Goal: Task Accomplishment & Management: Manage account settings

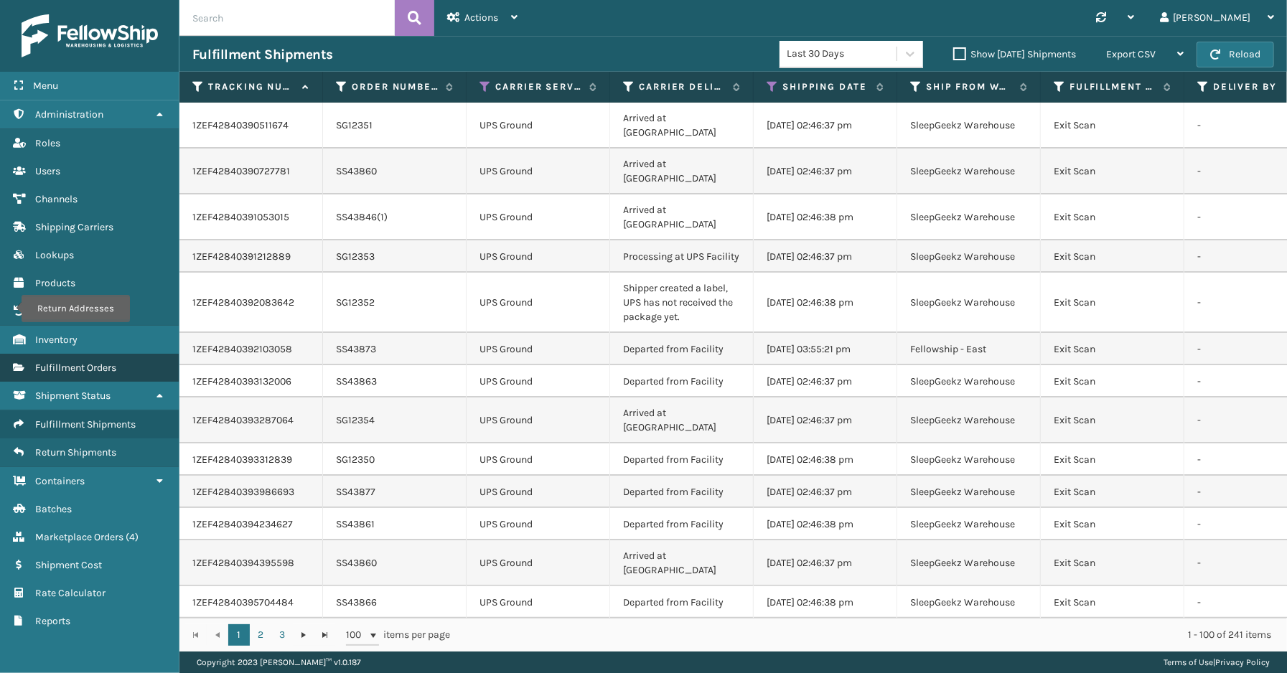
click at [83, 362] on span "Fulfillment Orders" at bounding box center [75, 368] width 81 height 12
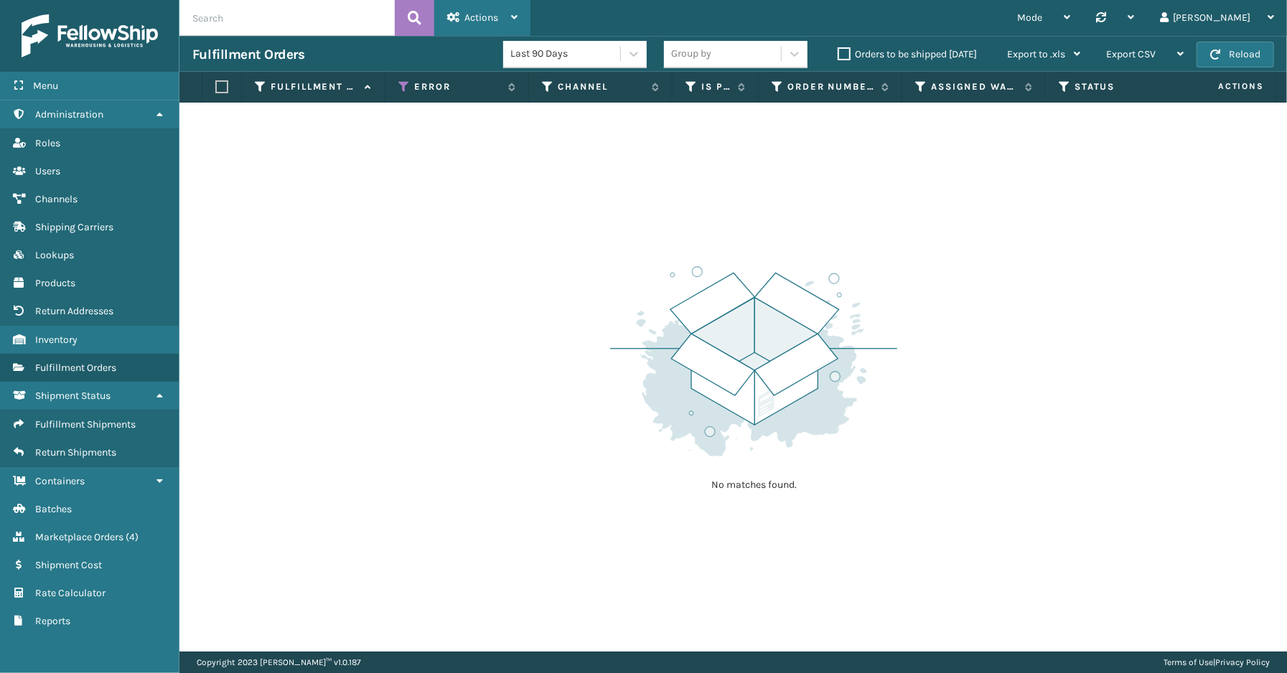
click at [485, 22] on span "Actions" at bounding box center [481, 17] width 34 height 12
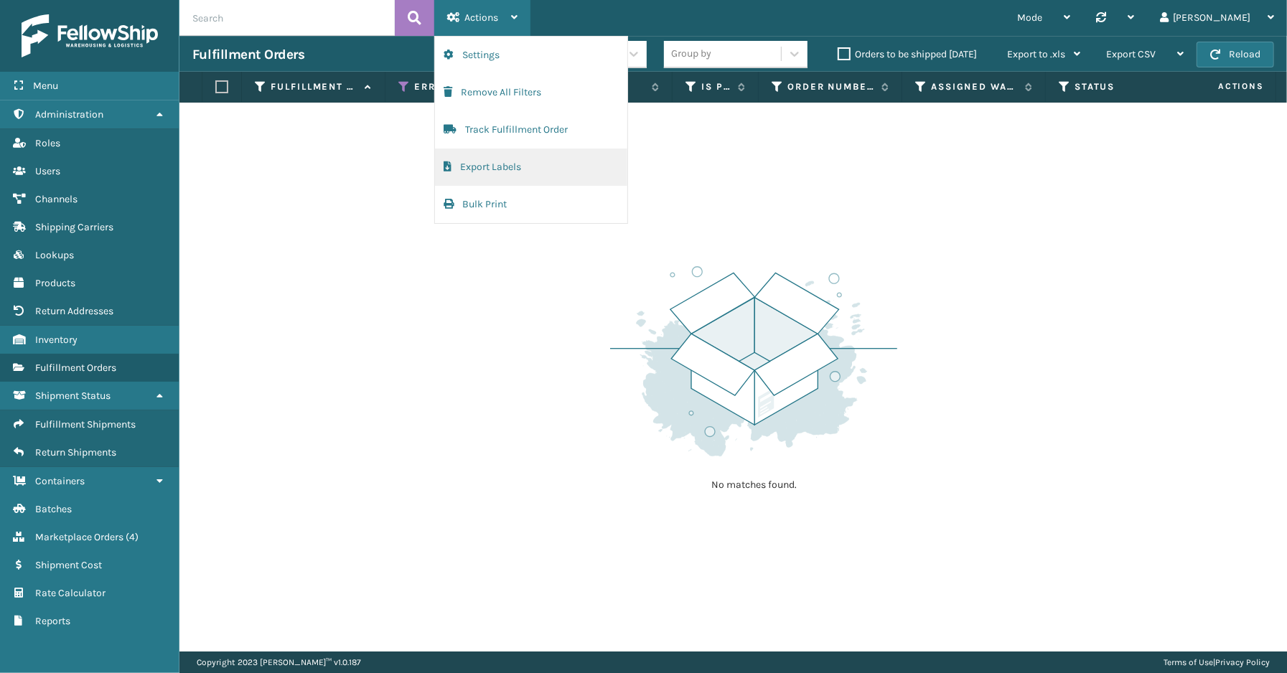
click at [482, 168] on button "Export Labels" at bounding box center [531, 167] width 192 height 37
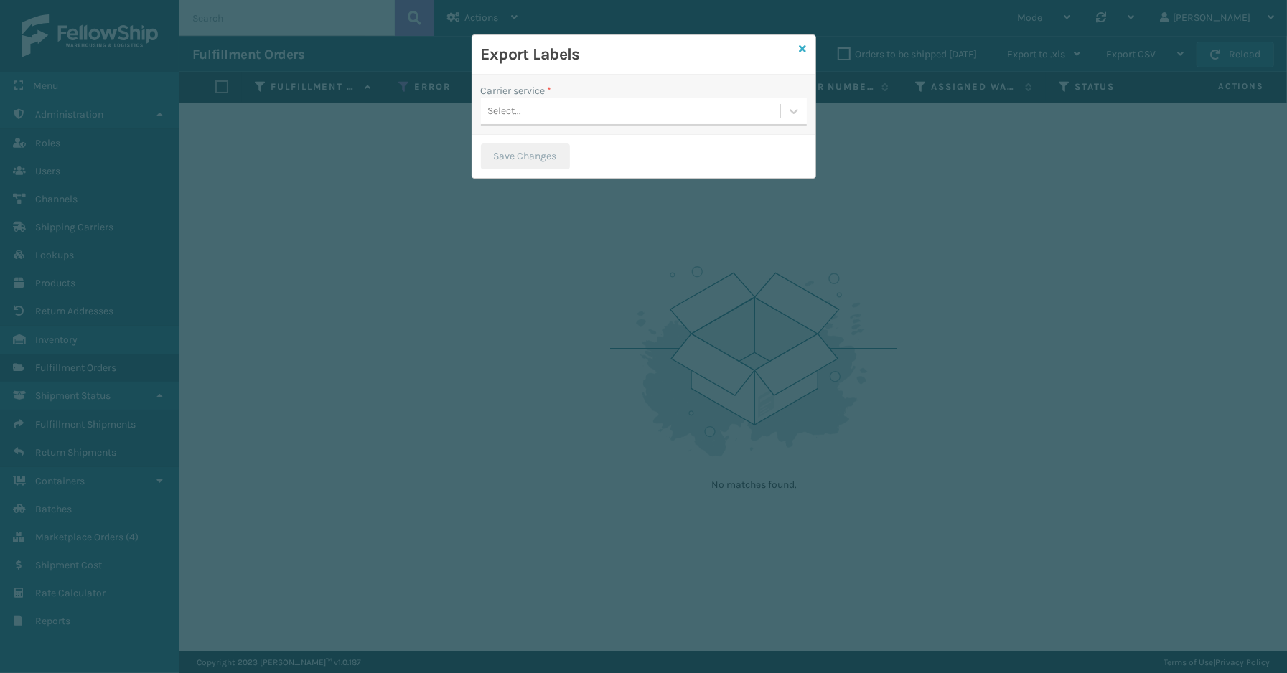
click at [801, 46] on icon at bounding box center [803, 49] width 7 height 10
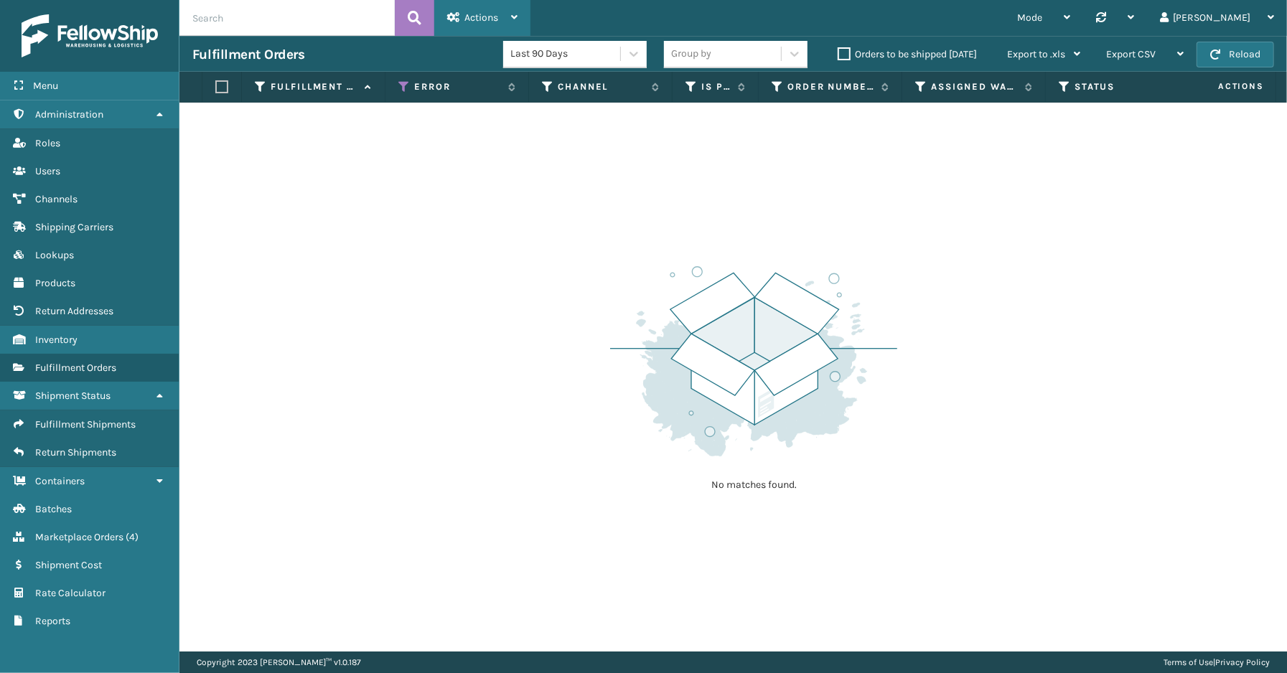
click at [493, 23] on span "Actions" at bounding box center [481, 17] width 34 height 12
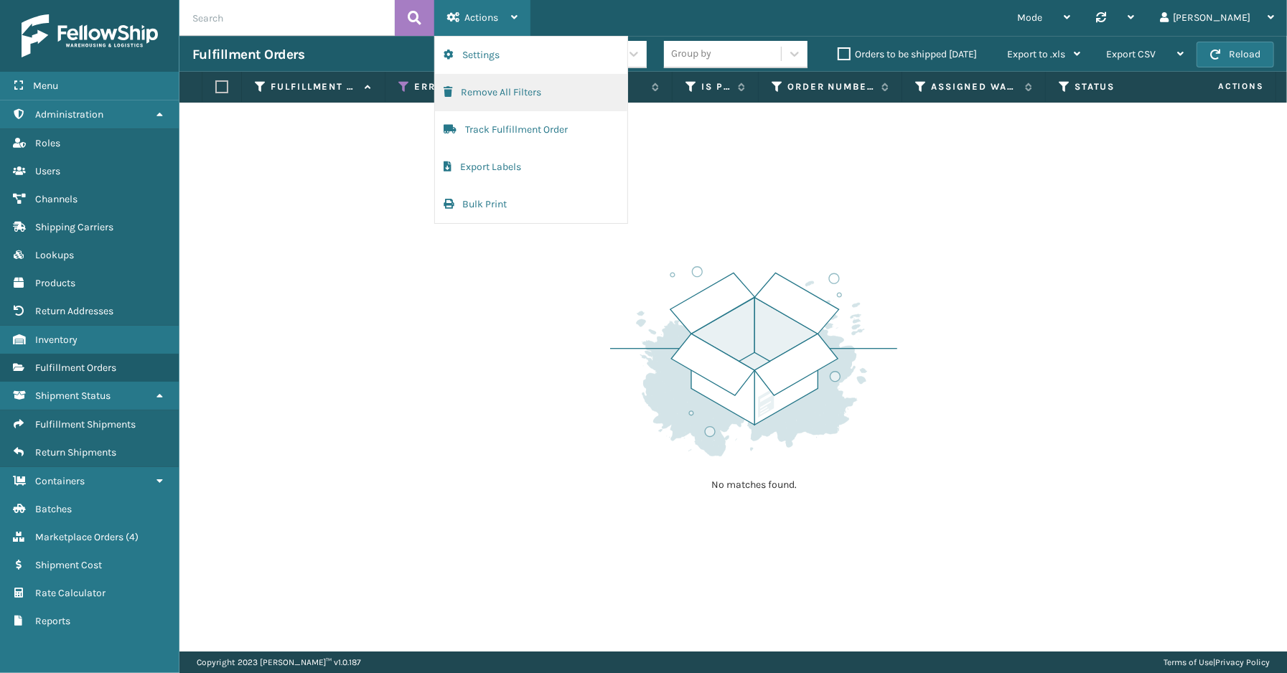
click at [490, 95] on button "Remove All Filters" at bounding box center [531, 92] width 192 height 37
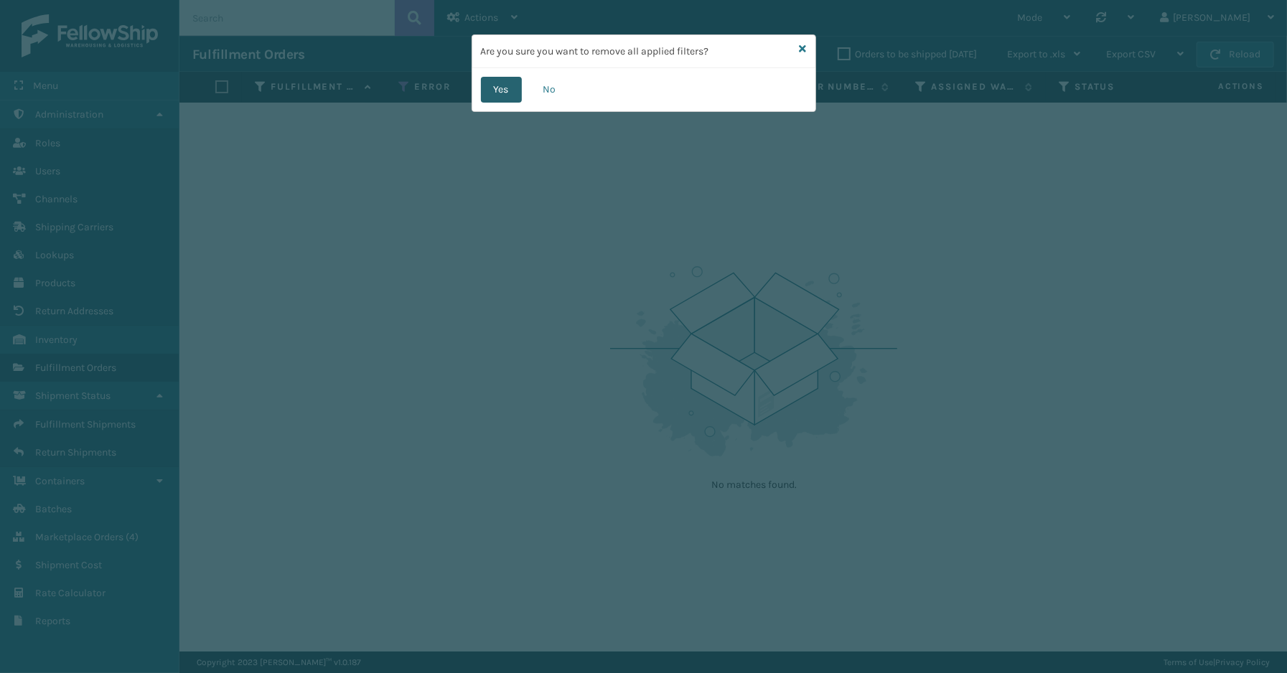
click at [505, 83] on button "Yes" at bounding box center [501, 90] width 41 height 26
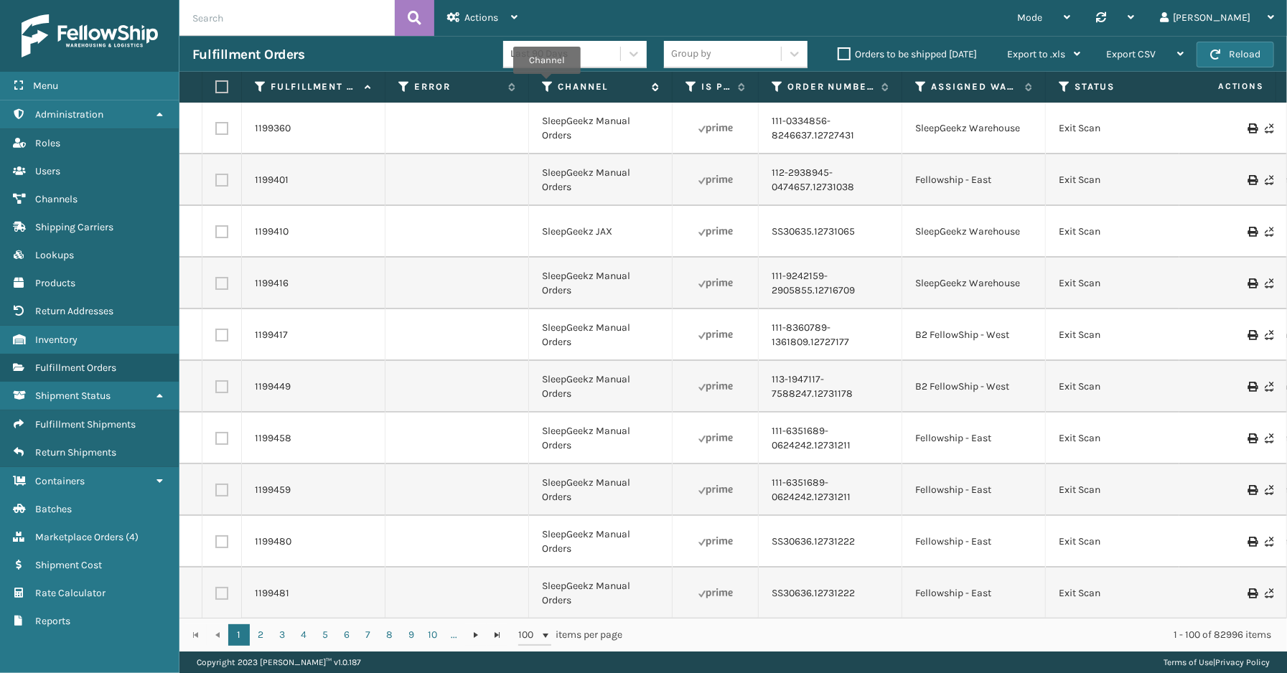
click at [547, 84] on icon at bounding box center [547, 86] width 11 height 13
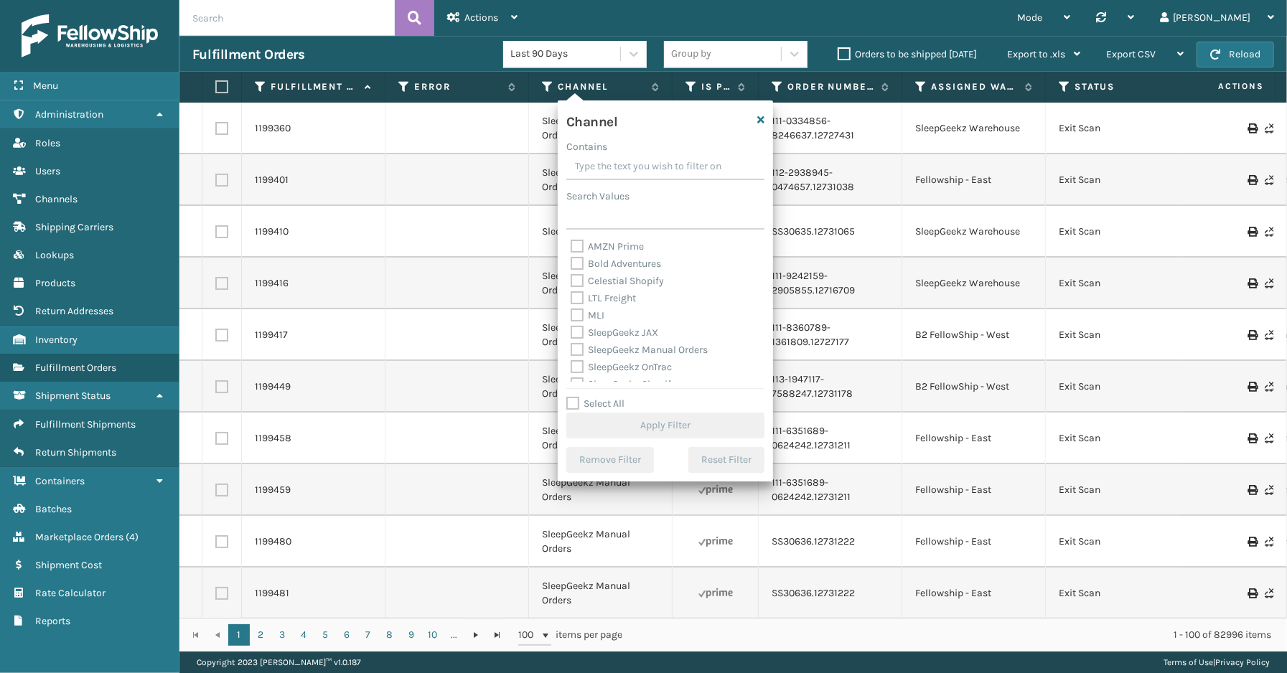
click at [589, 404] on label "Select All" at bounding box center [595, 404] width 58 height 12
click at [589, 397] on input "Select All" at bounding box center [673, 395] width 215 height 1
checkbox input "true"
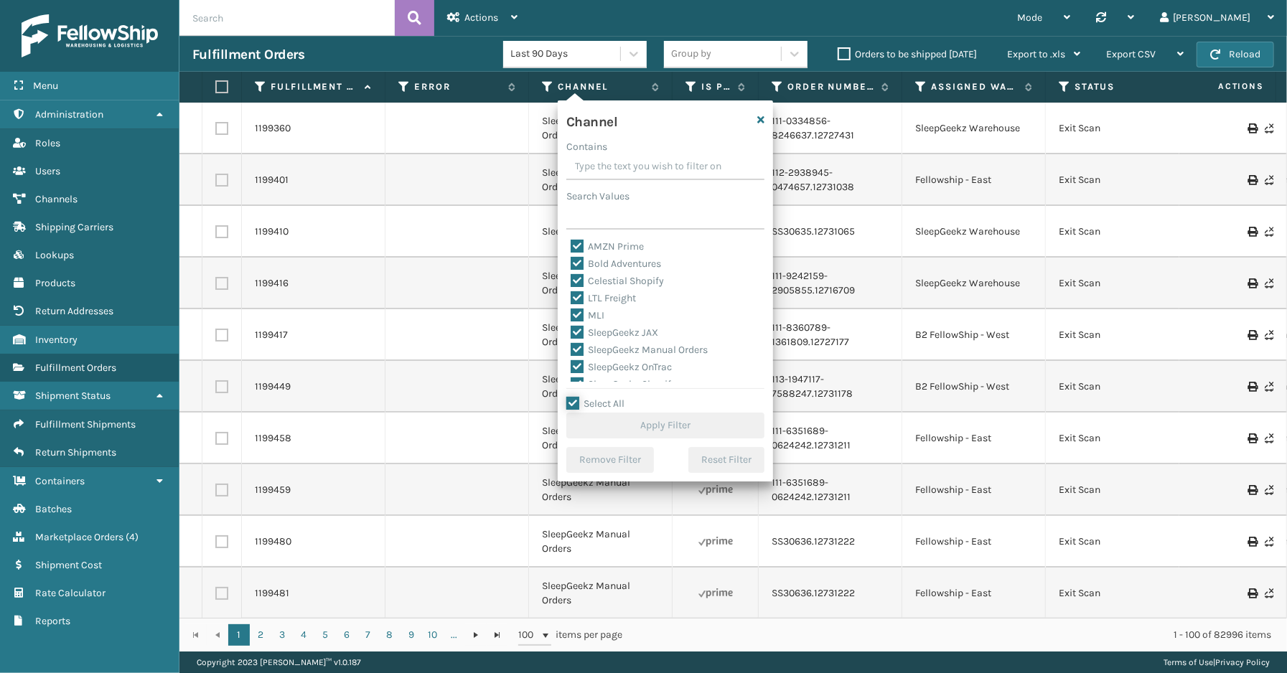
checkbox input "true"
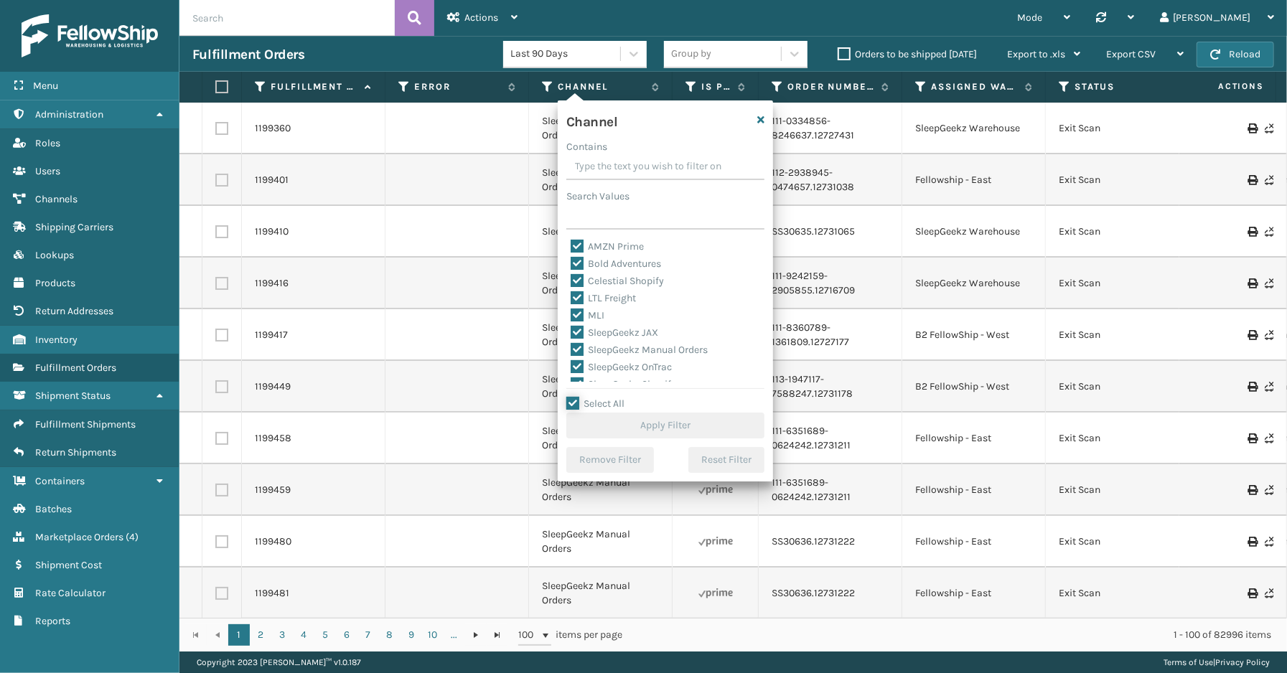
checkbox input "true"
click at [597, 294] on label "LTL Freight" at bounding box center [603, 298] width 65 height 12
click at [571, 294] on input "LTL Freight" at bounding box center [571, 294] width 1 height 9
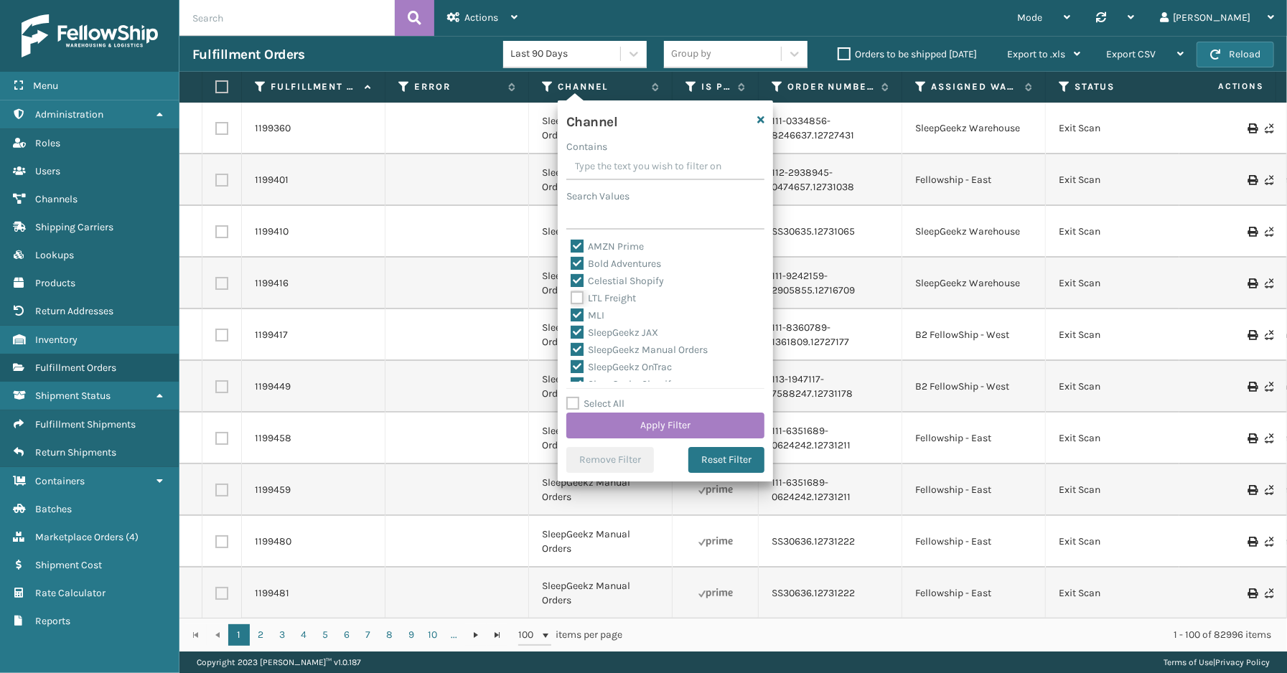
checkbox input "false"
click at [665, 417] on button "Apply Filter" at bounding box center [665, 426] width 198 height 26
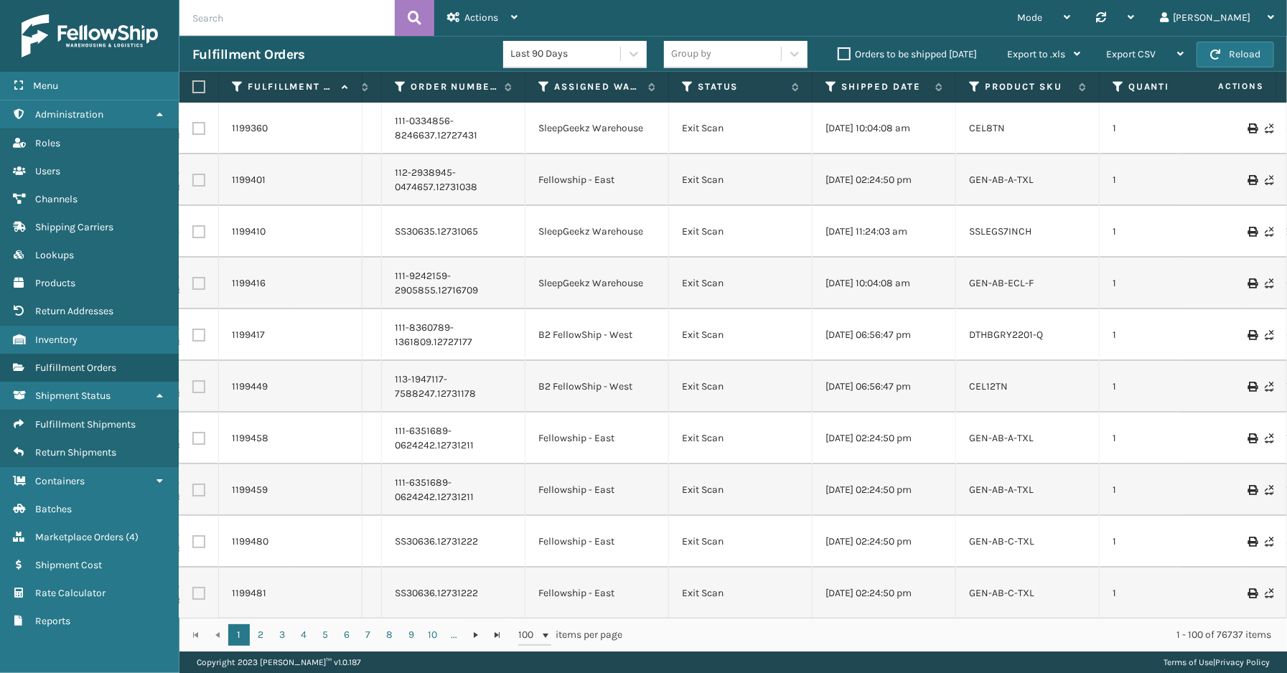
scroll to position [0, 450]
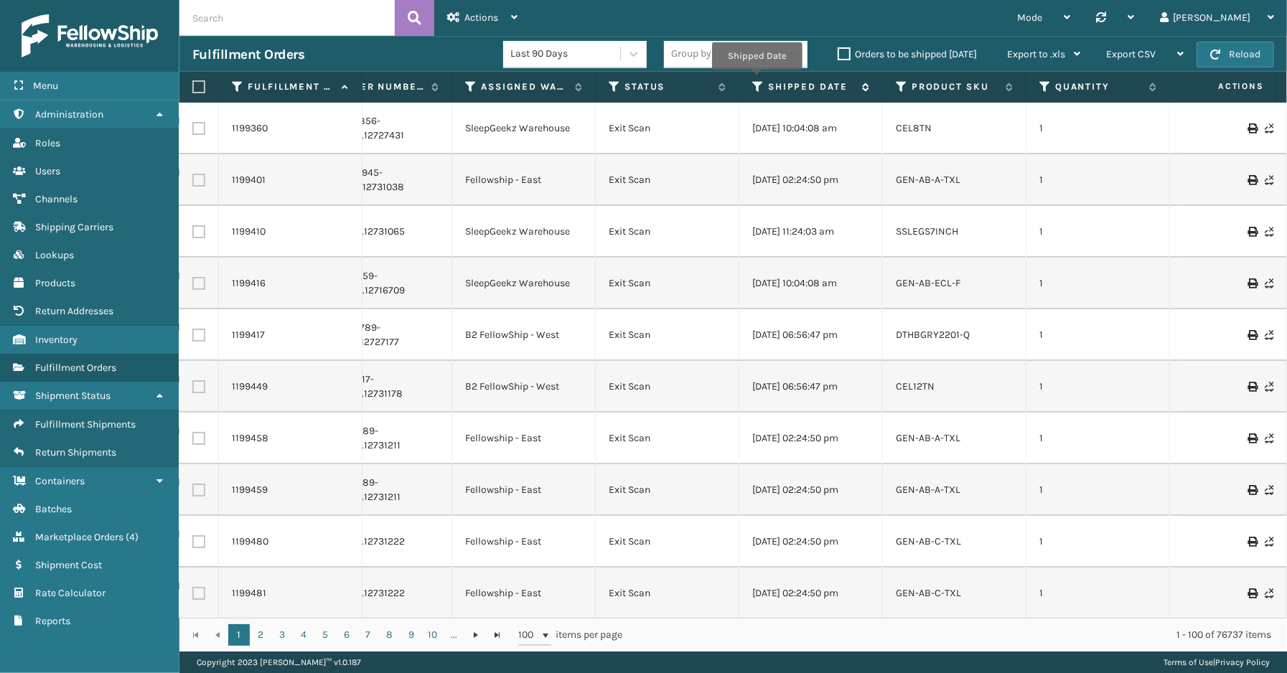
click at [756, 80] on icon at bounding box center [757, 86] width 11 height 13
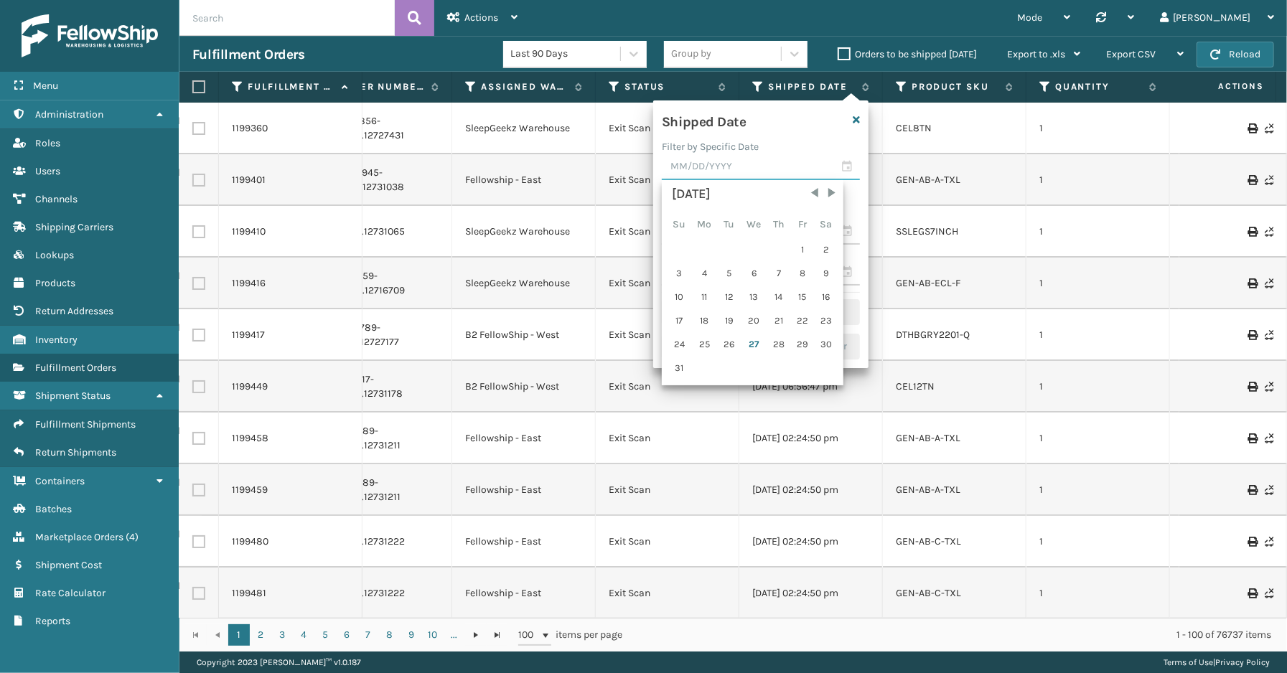
click at [844, 166] on input "text" at bounding box center [761, 167] width 198 height 26
click at [735, 340] on div "26" at bounding box center [729, 345] width 22 height 22
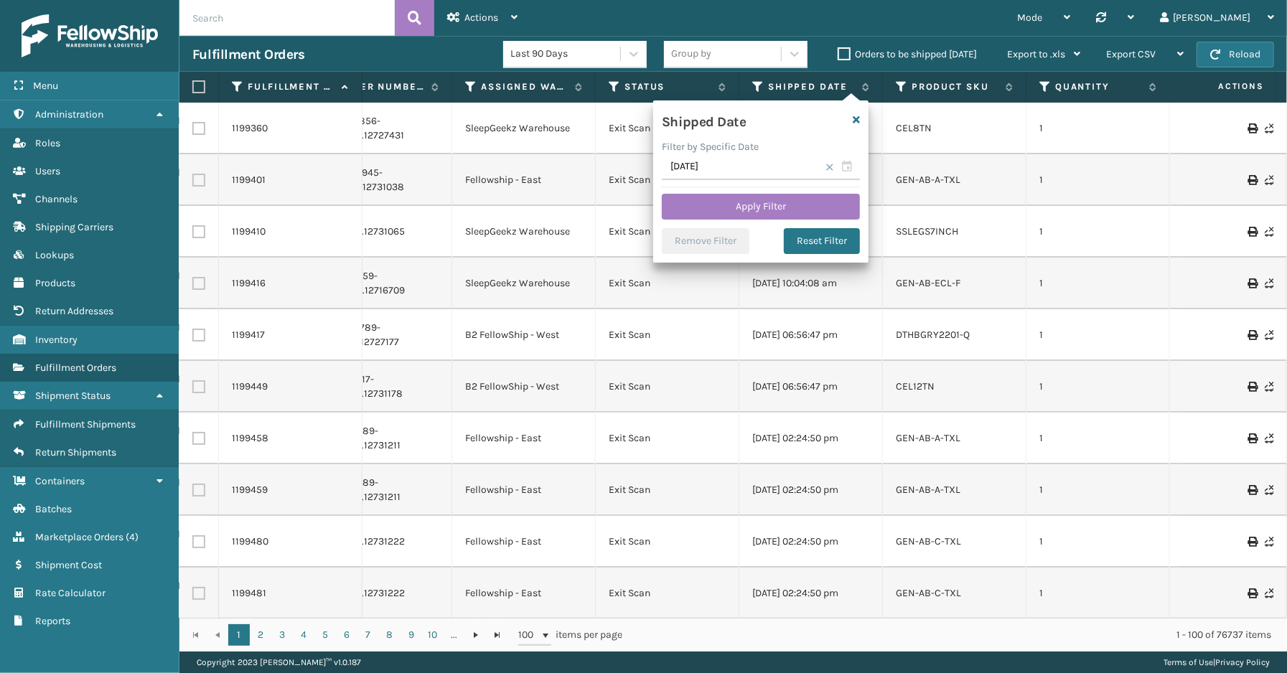
type input "[DATE]"
click at [765, 201] on button "Apply Filter" at bounding box center [761, 207] width 198 height 26
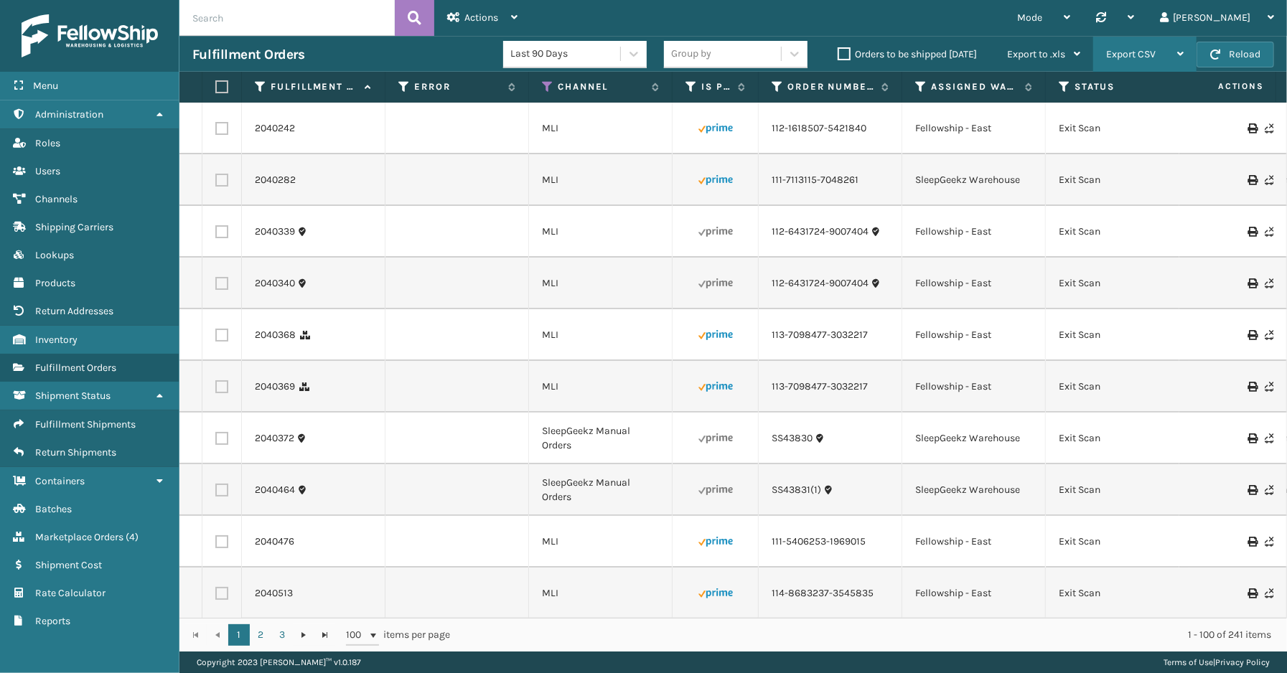
click at [1127, 56] on span "Export CSV" at bounding box center [1131, 54] width 50 height 12
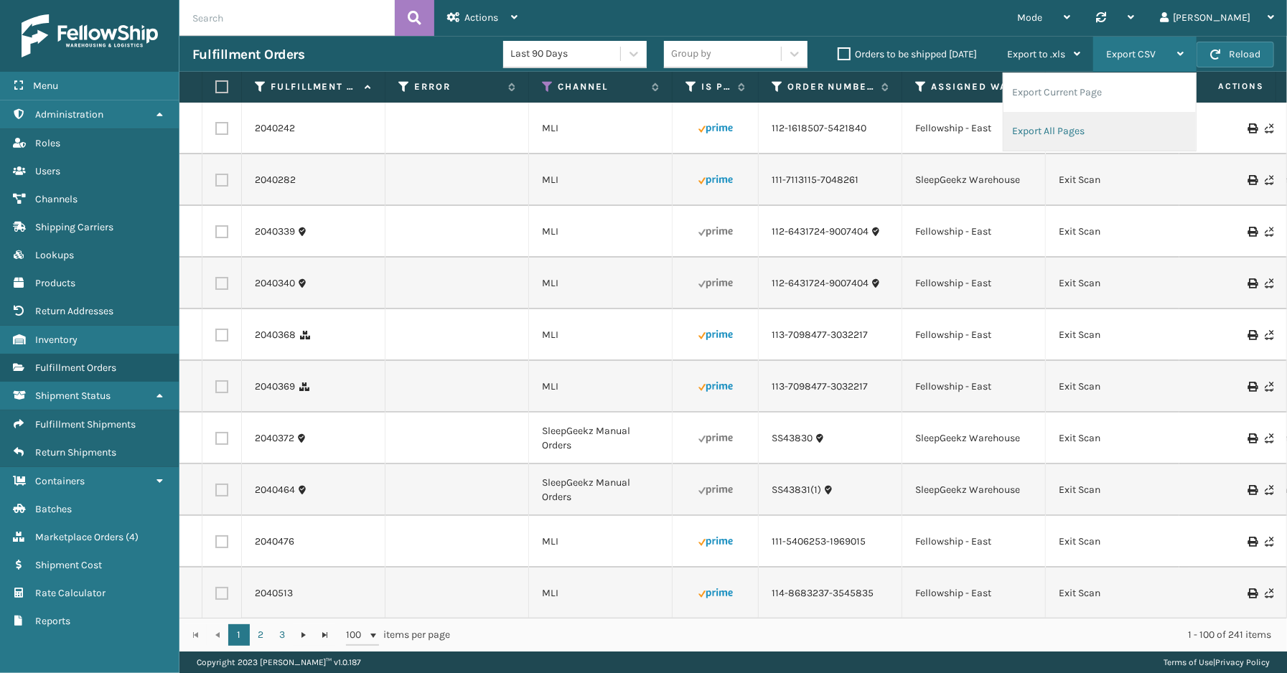
click at [1046, 138] on li "Export All Pages" at bounding box center [1099, 131] width 192 height 39
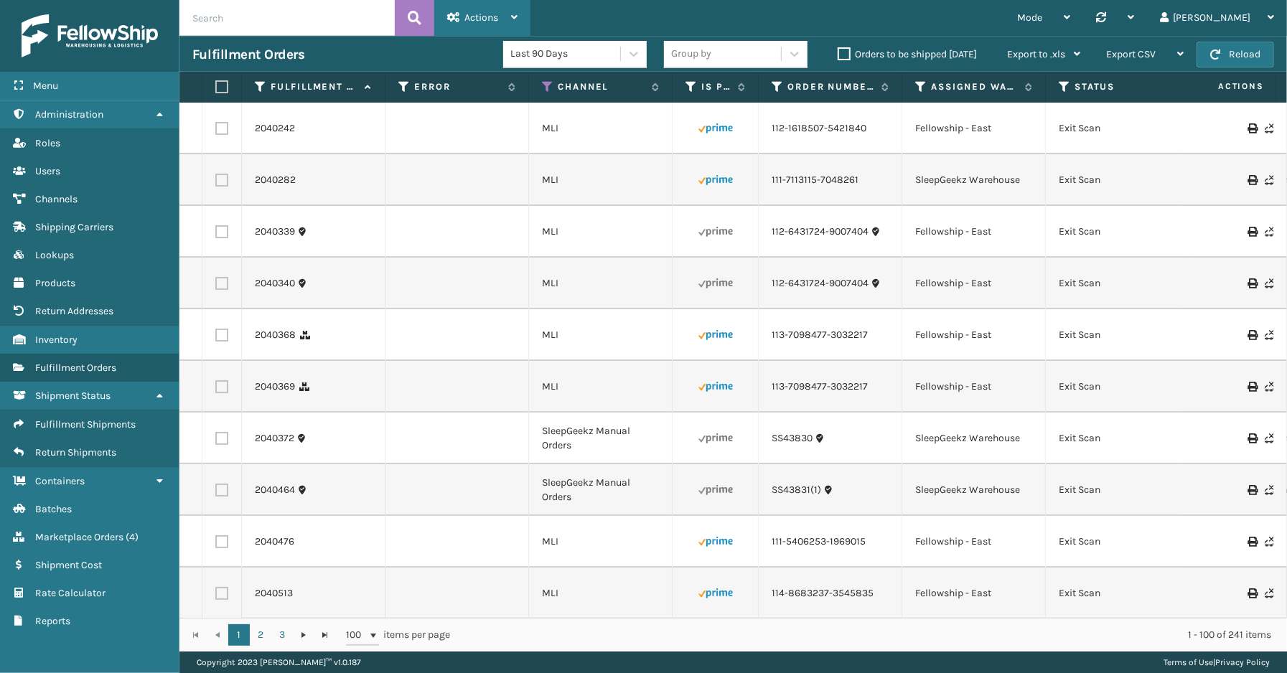
click at [493, 25] on div "Actions" at bounding box center [482, 18] width 70 height 36
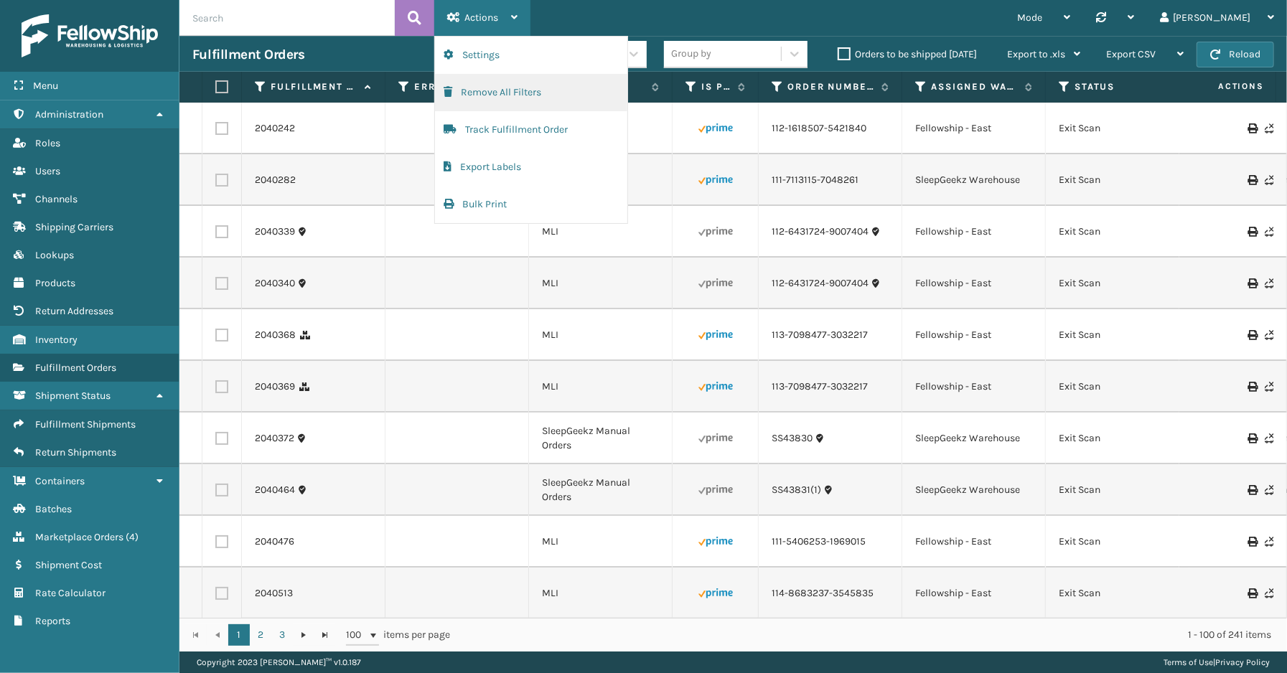
click at [481, 84] on button "Remove All Filters" at bounding box center [531, 92] width 192 height 37
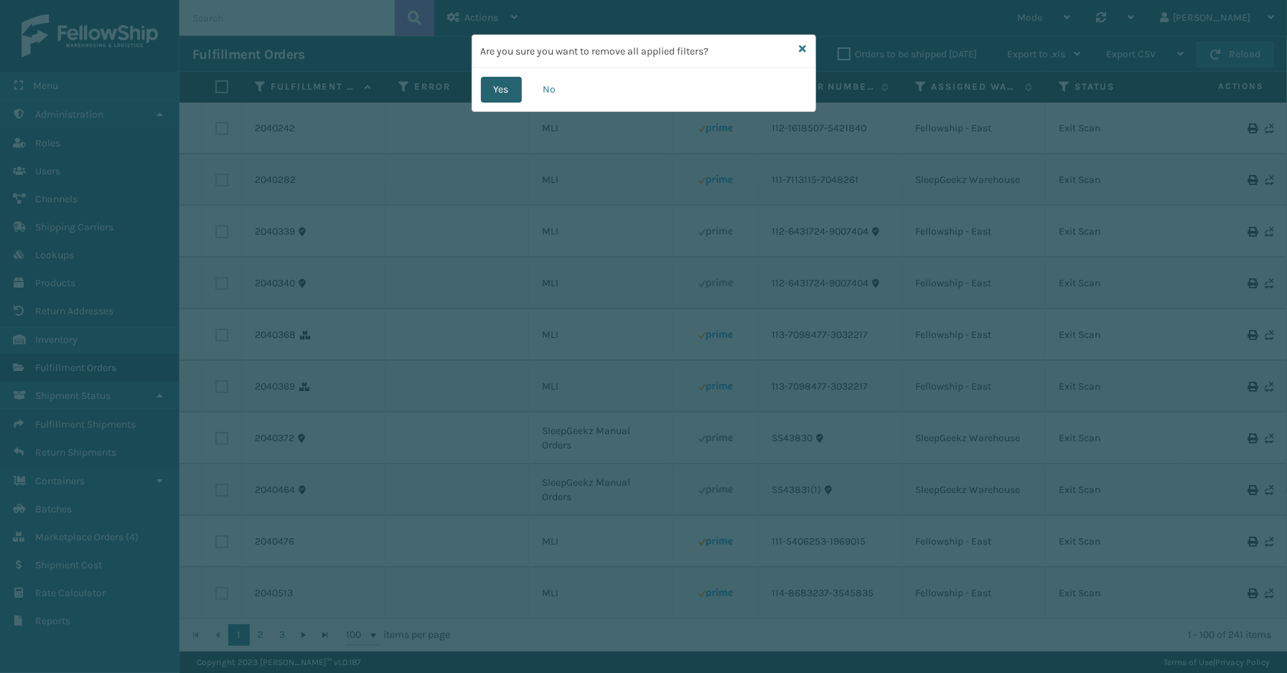
click at [484, 88] on button "Yes" at bounding box center [501, 90] width 41 height 26
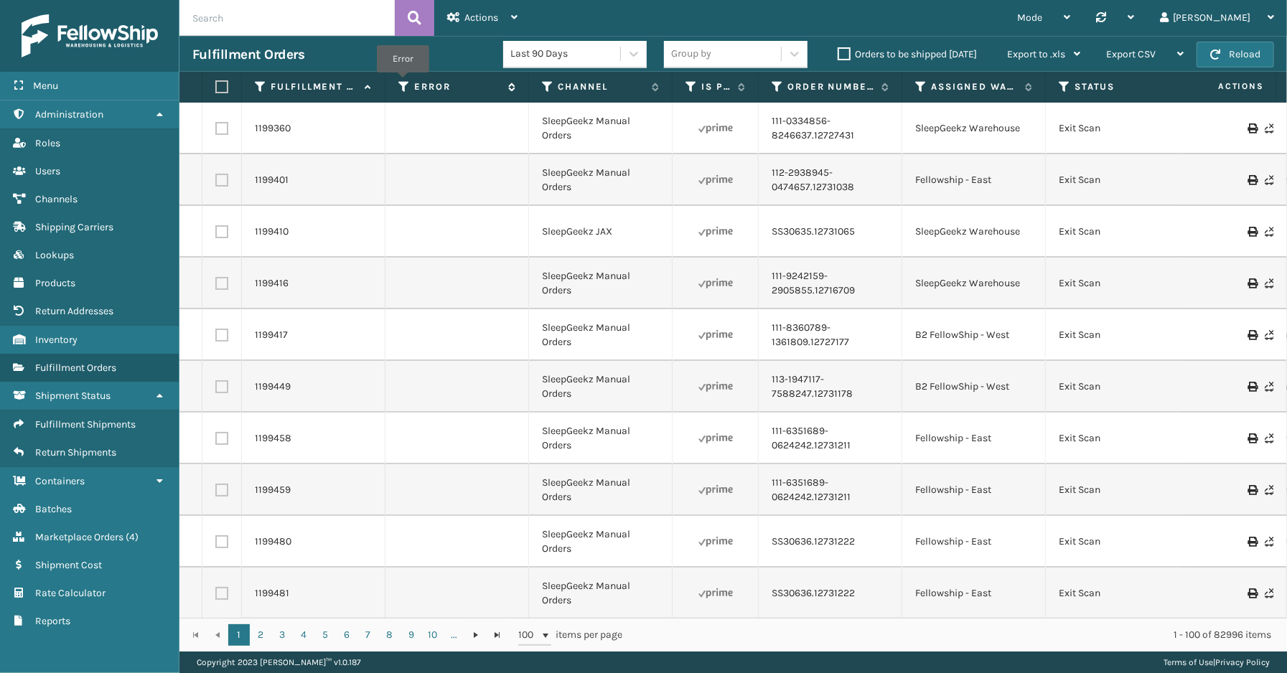
click at [403, 83] on icon at bounding box center [403, 86] width 11 height 13
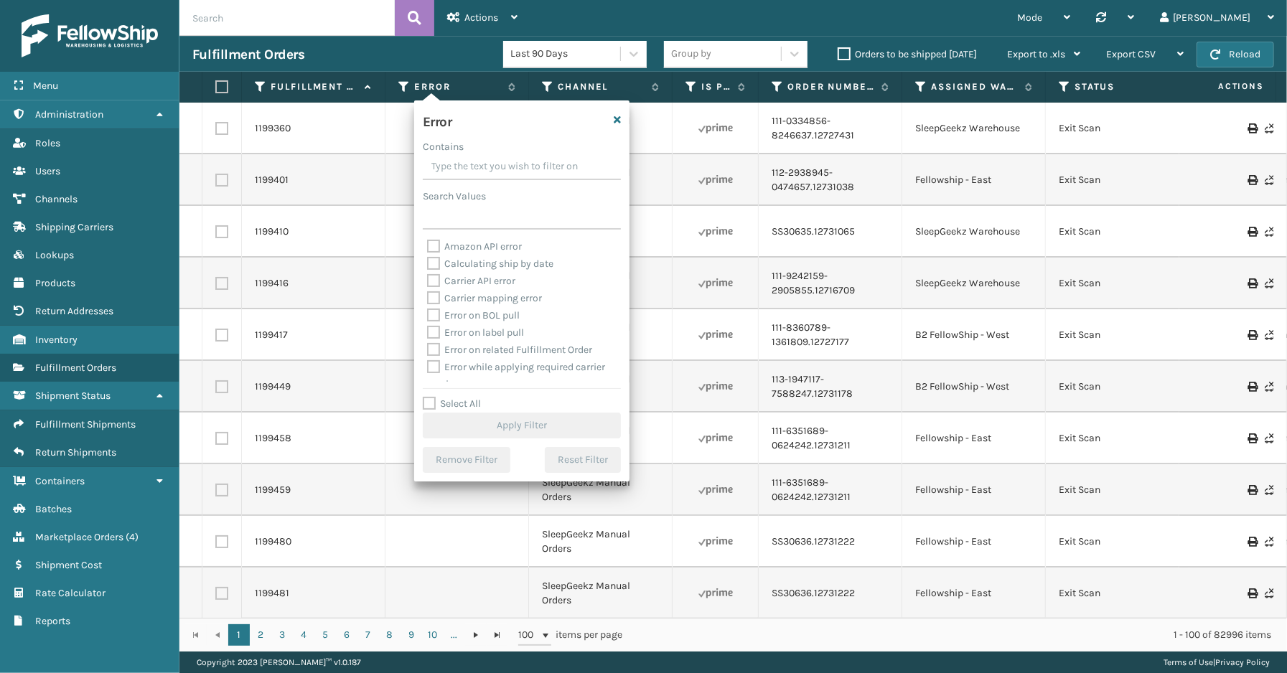
click at [456, 404] on label "Select All" at bounding box center [452, 404] width 58 height 12
click at [456, 397] on input "Select All" at bounding box center [530, 395] width 215 height 1
checkbox input "true"
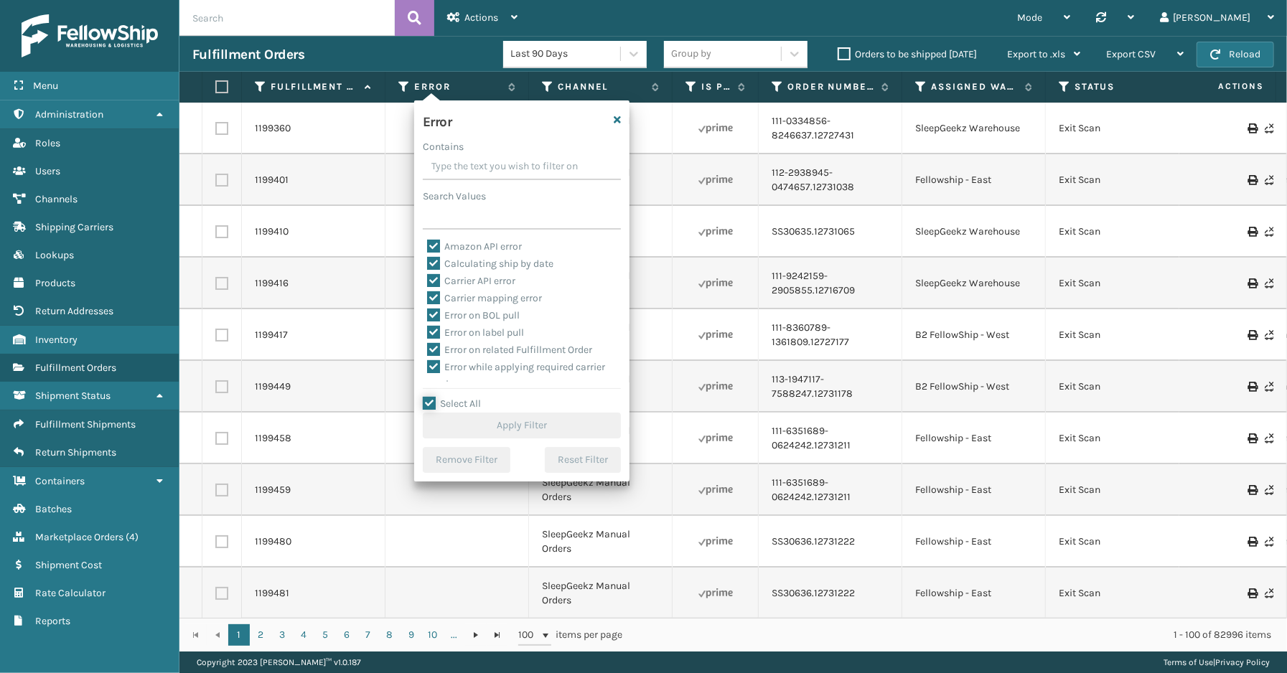
checkbox input "true"
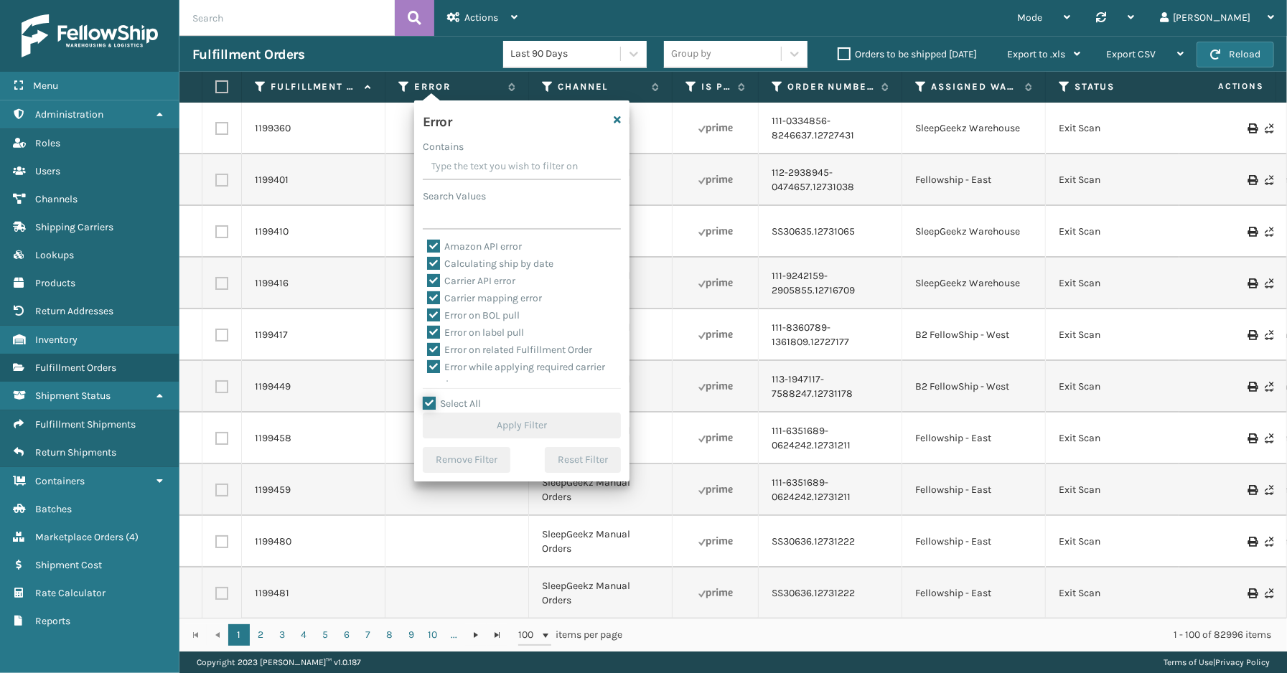
checkbox input "true"
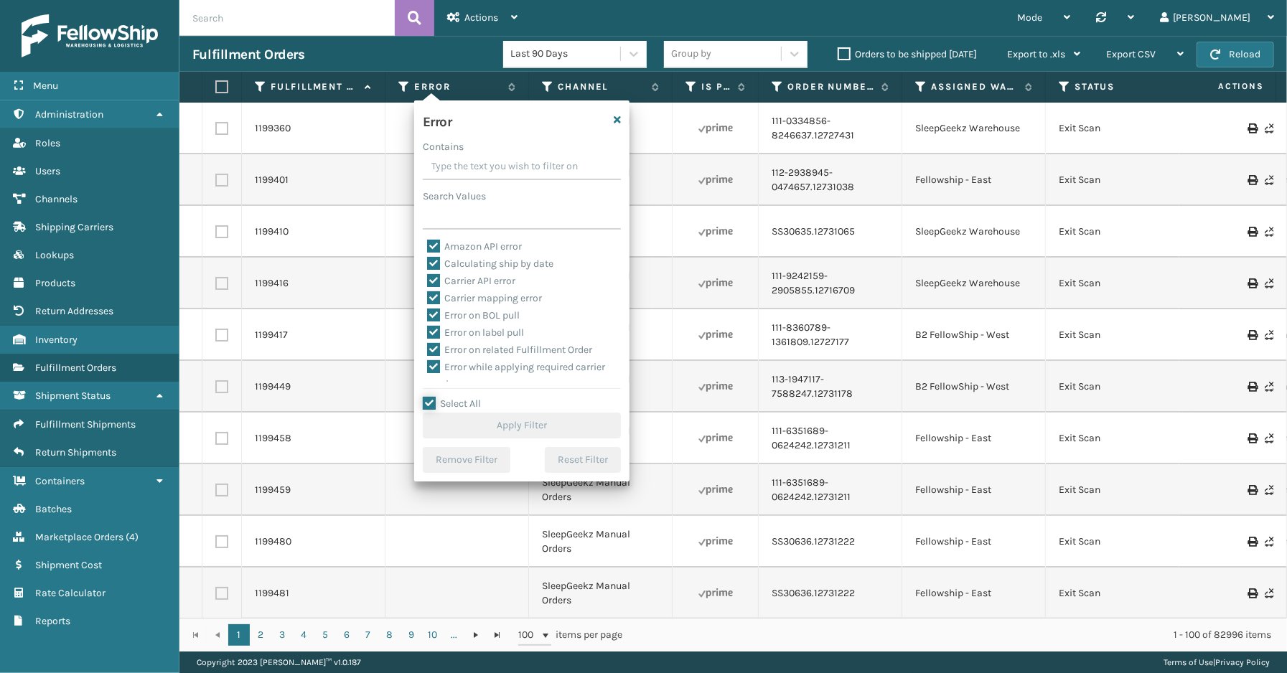
checkbox input "true"
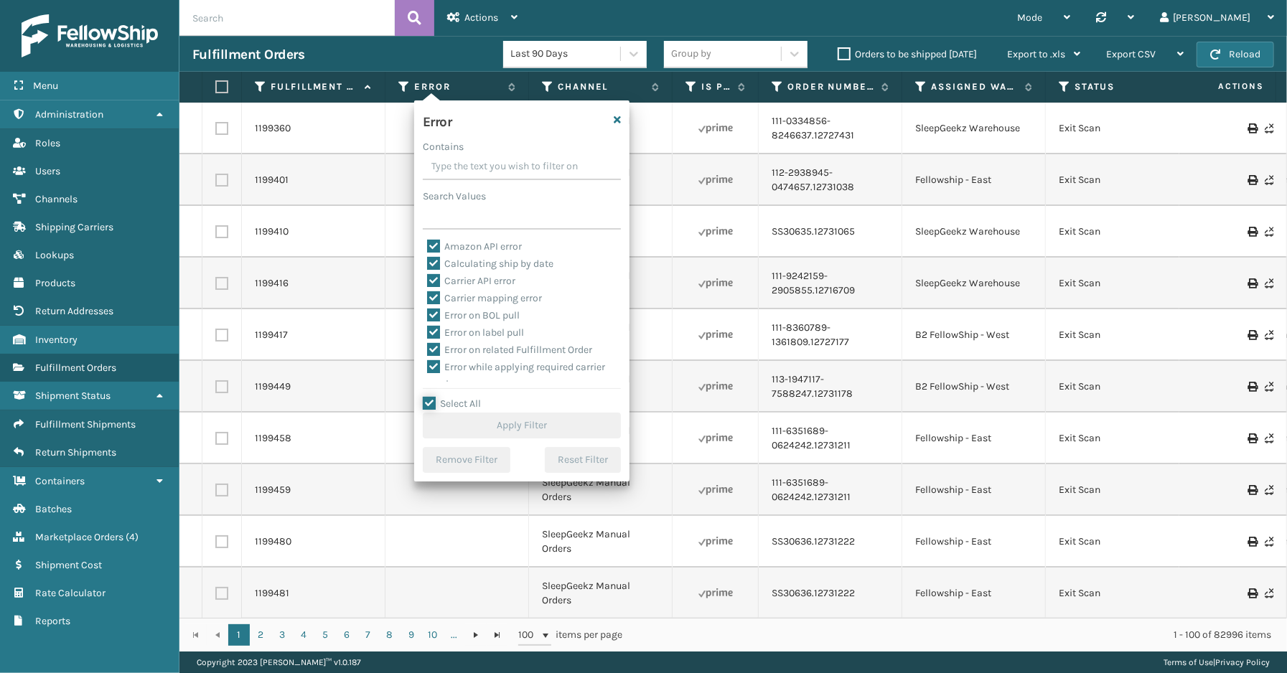
checkbox input "true"
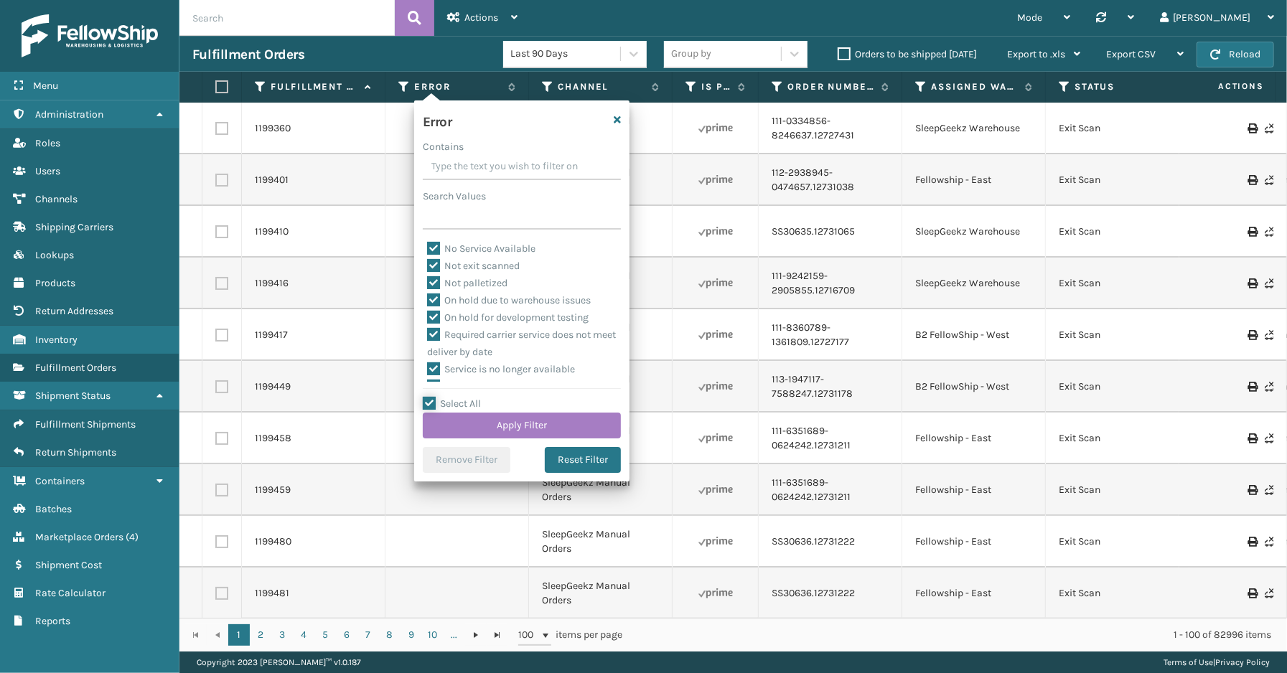
scroll to position [321, 0]
click at [505, 374] on label "To be cancelled" at bounding box center [469, 373] width 85 height 12
click at [428, 374] on input "To be cancelled" at bounding box center [427, 369] width 1 height 9
checkbox input "false"
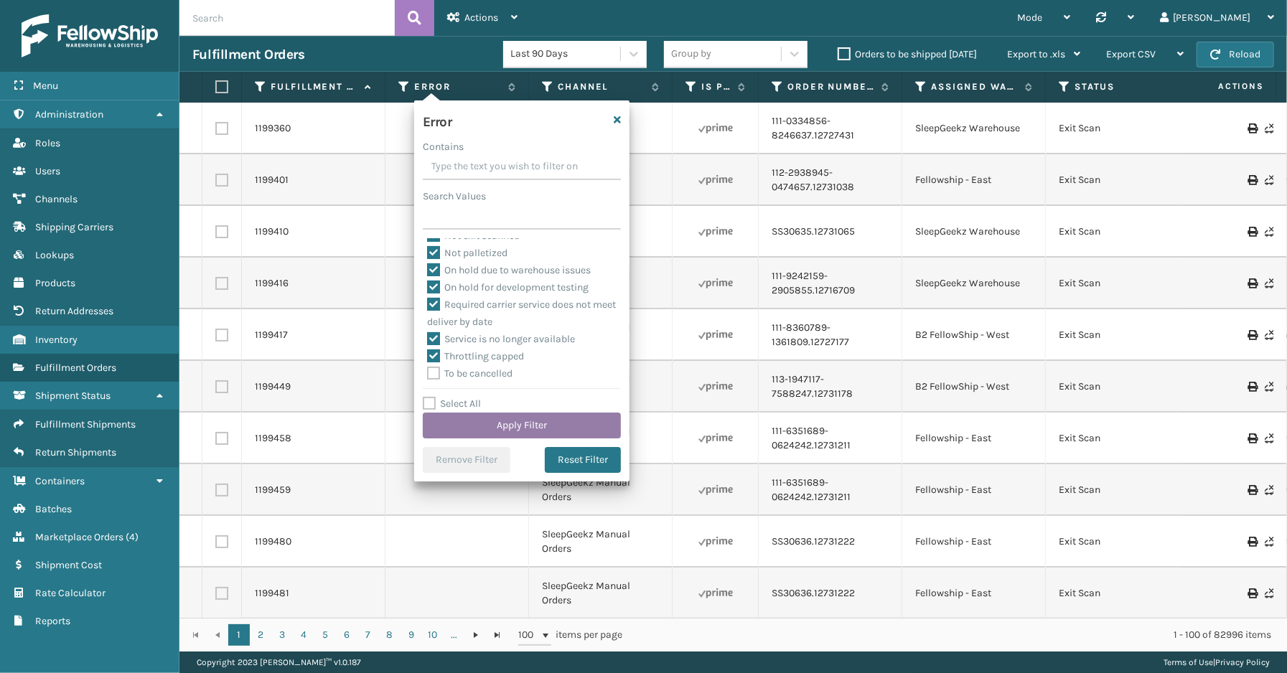
click at [522, 427] on button "Apply Filter" at bounding box center [522, 426] width 198 height 26
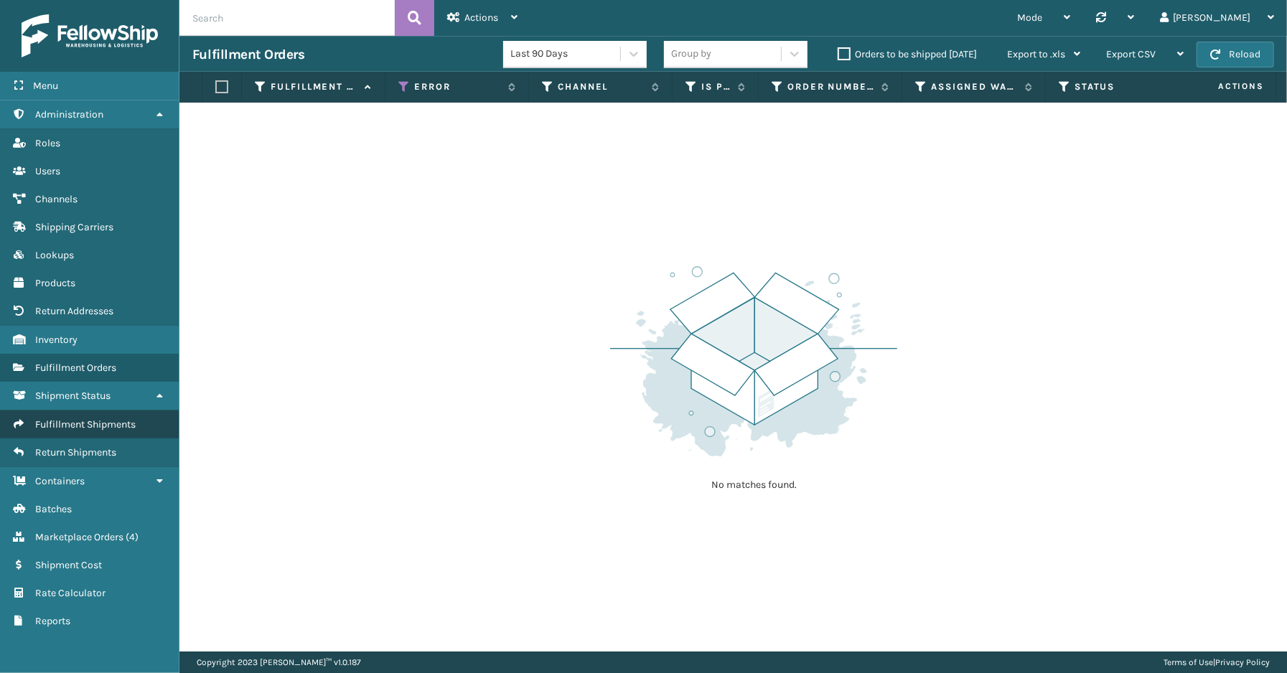
click at [90, 418] on span "Fulfillment Shipments" at bounding box center [85, 424] width 100 height 12
